Goal: Information Seeking & Learning: Learn about a topic

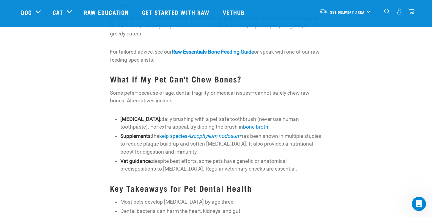
scroll to position [778, 0]
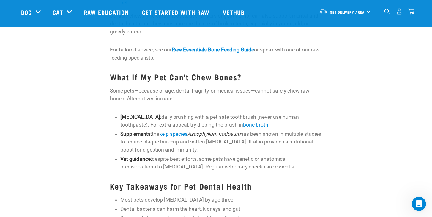
click at [222, 131] on link "Ascophyllum nodosum" at bounding box center [214, 134] width 53 height 6
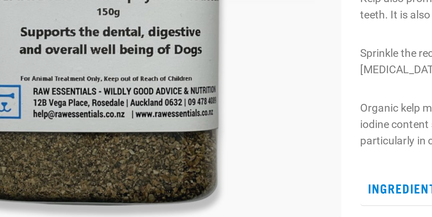
scroll to position [77, 0]
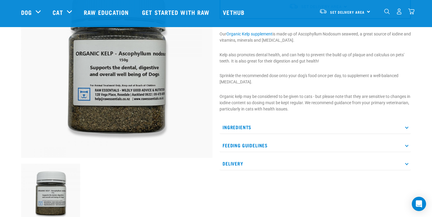
click at [405, 125] on p "Ingredients" at bounding box center [316, 126] width 192 height 13
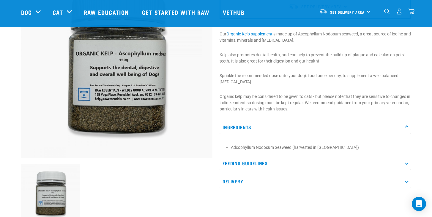
scroll to position [94, 0]
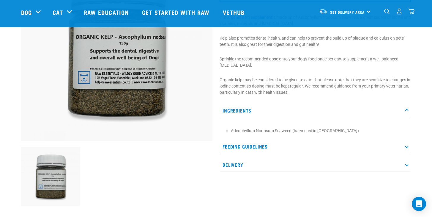
click at [407, 145] on p "Feeding Guidelines" at bounding box center [316, 146] width 192 height 13
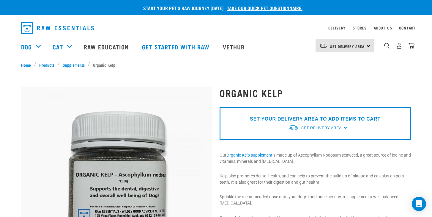
scroll to position [0, 0]
click at [346, 128] on div "SET YOUR DELIVERY AREA TO ADD ITEMS TO CART Set Delivery Area North Island Sout…" at bounding box center [316, 123] width 192 height 33
click at [330, 129] on span "Set Delivery Area" at bounding box center [322, 128] width 40 height 4
click at [311, 151] on link "[GEOGRAPHIC_DATA]" at bounding box center [318, 152] width 59 height 10
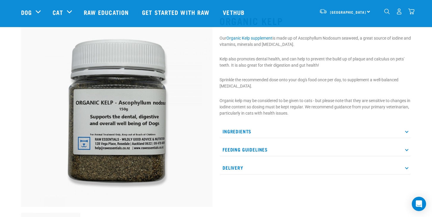
scroll to position [27, 0]
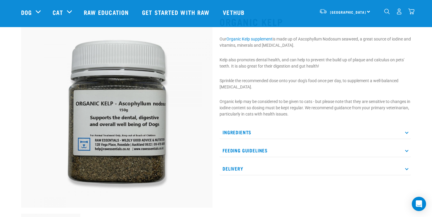
click at [271, 148] on p "Feeding Guidelines" at bounding box center [316, 150] width 192 height 13
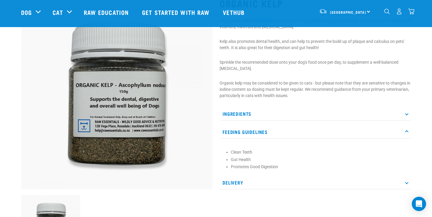
scroll to position [47, 0]
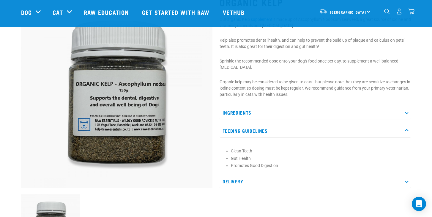
click at [239, 179] on p "Delivery" at bounding box center [316, 181] width 192 height 13
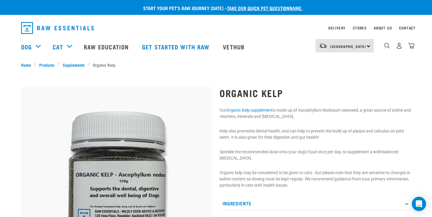
scroll to position [0, 0]
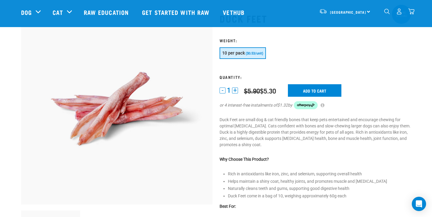
scroll to position [30, 0]
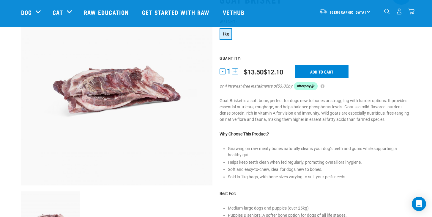
scroll to position [50, 0]
